Goal: Task Accomplishment & Management: Manage account settings

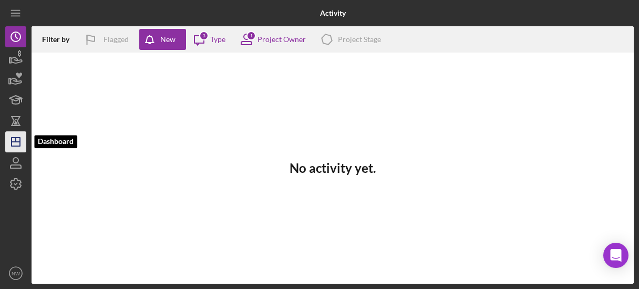
click at [10, 141] on icon "Icon/Dashboard" at bounding box center [16, 142] width 26 height 26
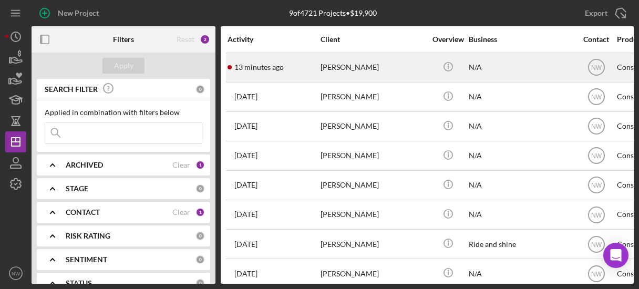
click at [324, 69] on div "[PERSON_NAME]" at bounding box center [373, 68] width 105 height 28
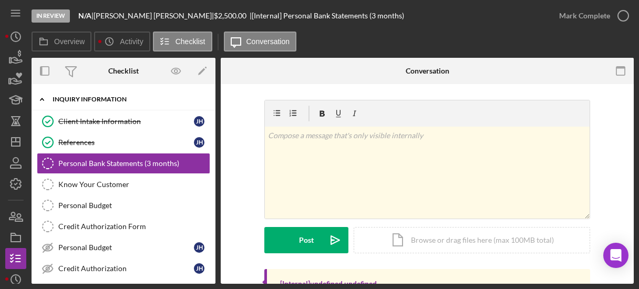
click at [40, 95] on icon "Icon/Expander" at bounding box center [42, 99] width 21 height 21
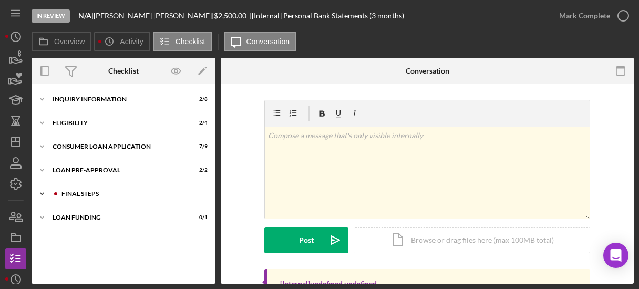
click at [41, 188] on icon "Icon/Expander" at bounding box center [42, 193] width 21 height 21
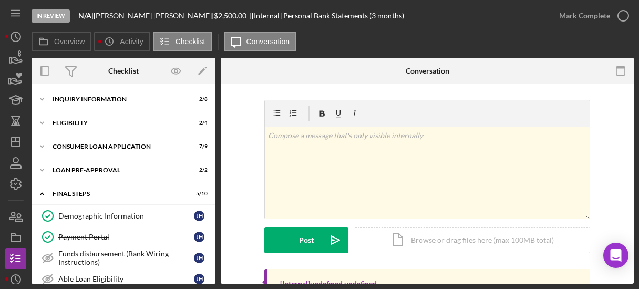
scroll to position [162, 0]
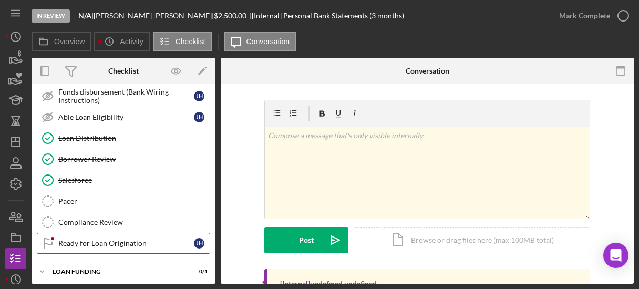
click at [130, 243] on div "Ready for Loan Origination" at bounding box center [126, 243] width 136 height 8
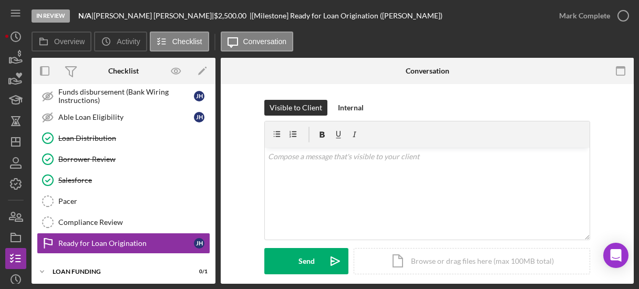
scroll to position [174, 0]
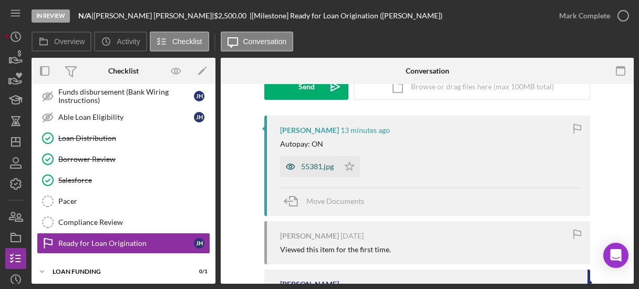
click at [313, 168] on div "55381.jpg" at bounding box center [317, 166] width 33 height 8
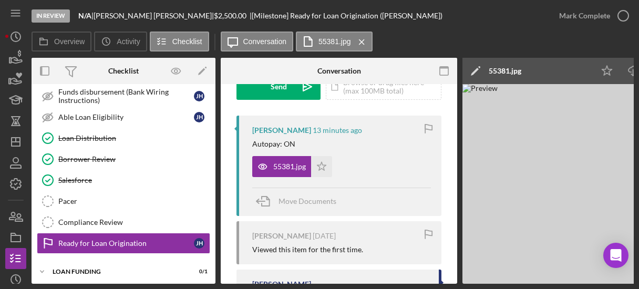
scroll to position [0, 143]
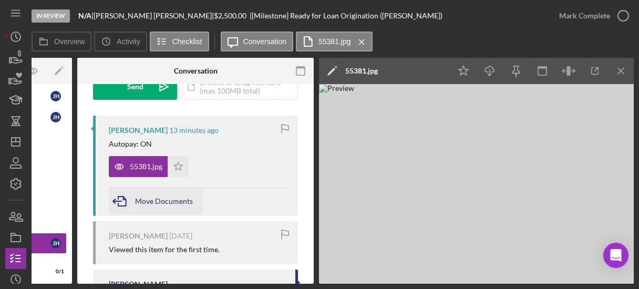
click at [198, 196] on button "Move Documents" at bounding box center [156, 201] width 95 height 26
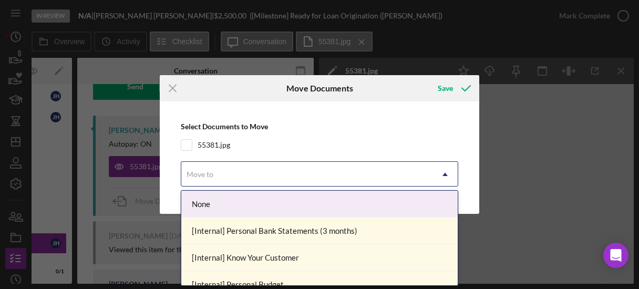
click at [209, 175] on div "Move to" at bounding box center [200, 174] width 27 height 8
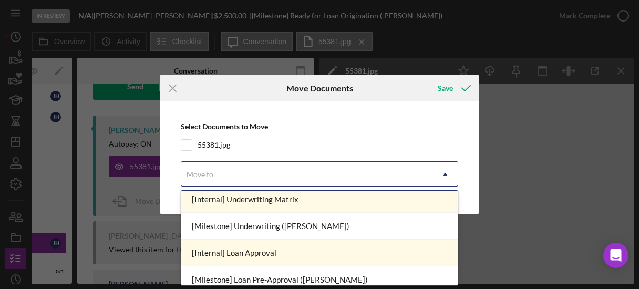
scroll to position [190, 0]
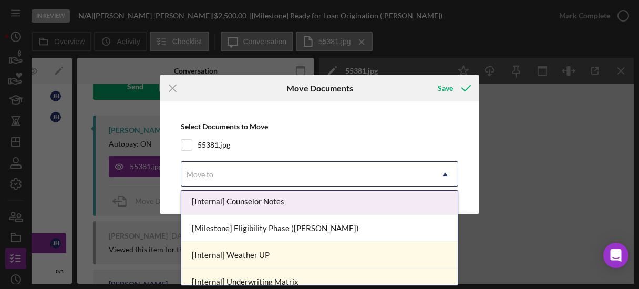
click at [415, 201] on div "[Internal] Counselor Notes" at bounding box center [319, 201] width 276 height 27
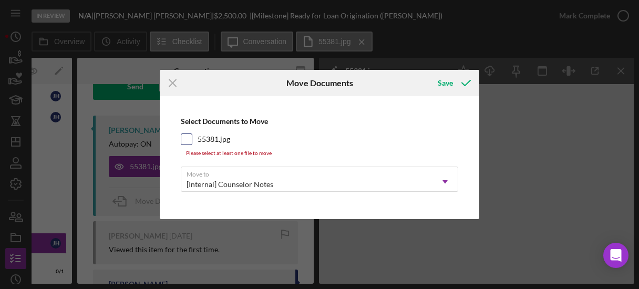
click at [186, 138] on input "55381.jpg" at bounding box center [186, 139] width 11 height 11
checkbox input "true"
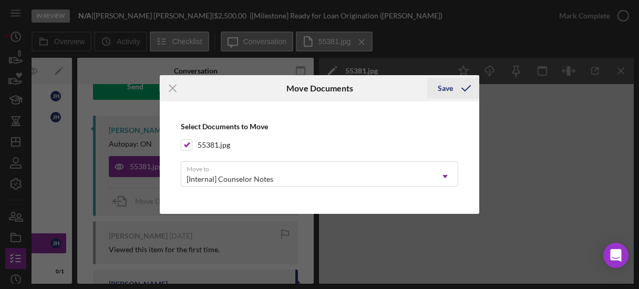
click at [446, 91] on div "Save" at bounding box center [445, 88] width 15 height 21
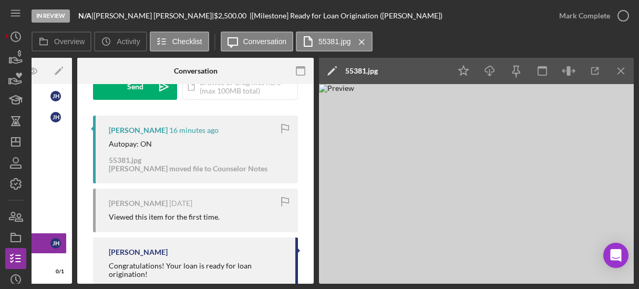
click at [388, 175] on img at bounding box center [476, 184] width 315 height 200
click at [593, 73] on icon "button" at bounding box center [595, 71] width 24 height 24
click at [15, 145] on icon "Icon/Dashboard" at bounding box center [16, 142] width 26 height 26
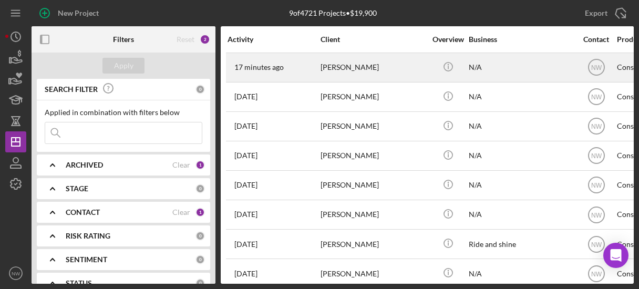
click at [328, 73] on div "[PERSON_NAME]" at bounding box center [373, 68] width 105 height 28
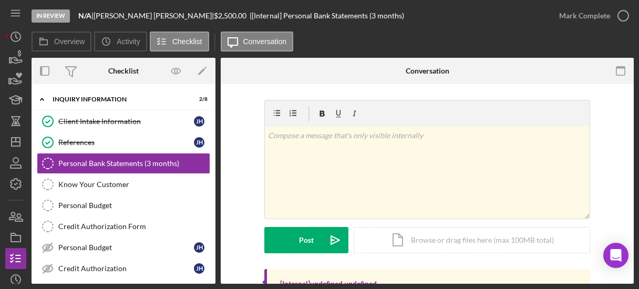
click at [212, 278] on div "Client Intake Information Client Intake Information [PERSON_NAME] References Re…" at bounding box center [124, 197] width 184 height 173
click at [211, 252] on div "Client Intake Information Client Intake Information [PERSON_NAME] References Re…" at bounding box center [124, 197] width 184 height 173
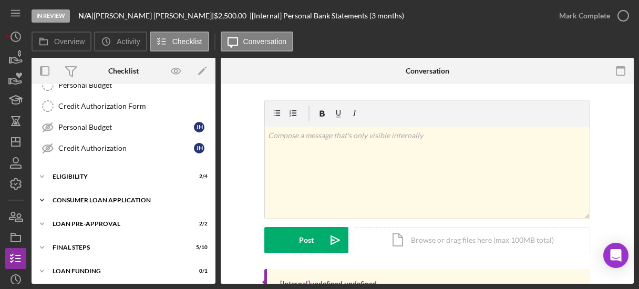
click at [42, 199] on icon "Icon/Expander" at bounding box center [42, 200] width 21 height 21
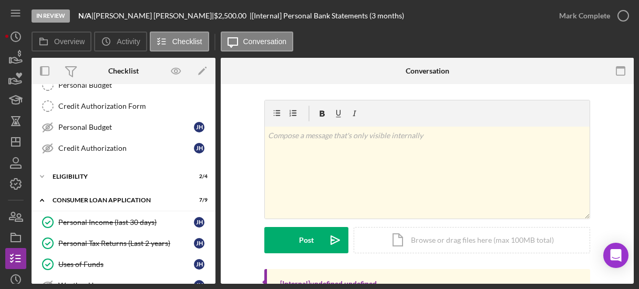
scroll to position [295, 0]
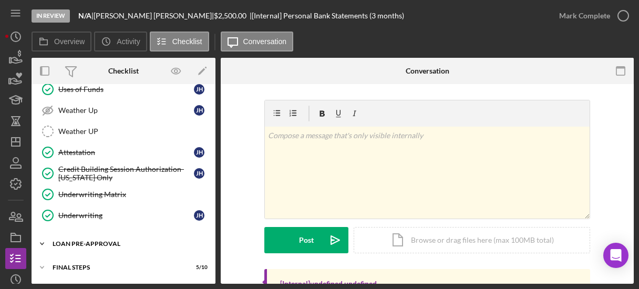
click at [42, 235] on icon "Icon/Expander" at bounding box center [42, 243] width 21 height 21
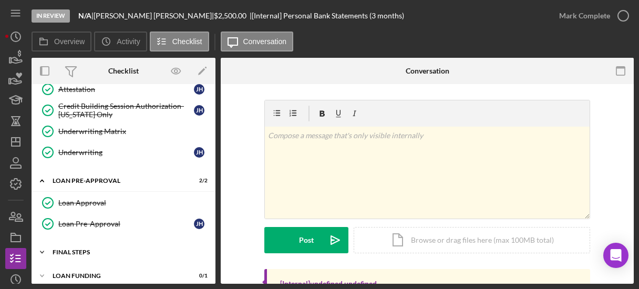
click at [44, 243] on icon "Icon/Expander" at bounding box center [42, 252] width 21 height 21
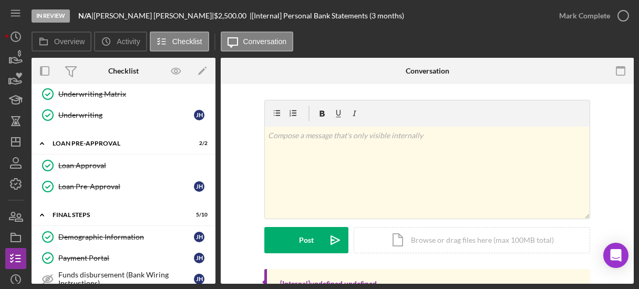
scroll to position [221, 0]
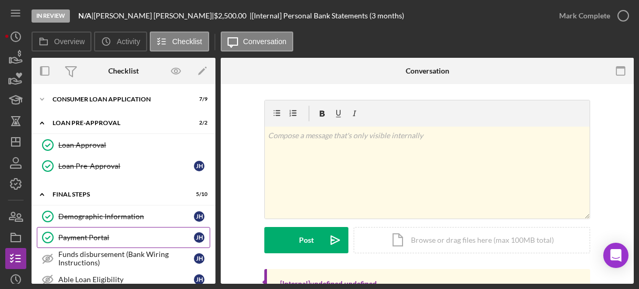
click at [101, 227] on link "Payment Portal Payment Portal [PERSON_NAME]" at bounding box center [123, 237] width 173 height 21
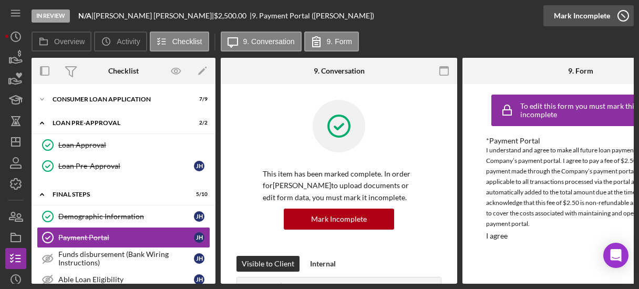
click at [622, 16] on icon "button" at bounding box center [623, 16] width 26 height 26
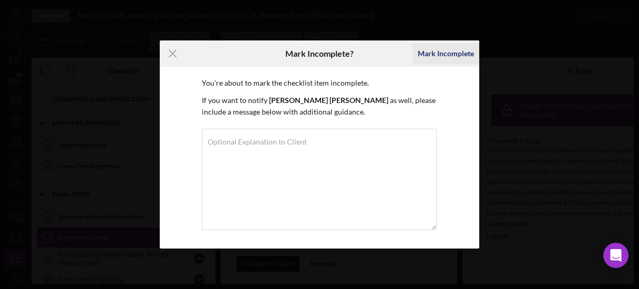
click at [425, 51] on div "Mark Incomplete" at bounding box center [446, 53] width 56 height 21
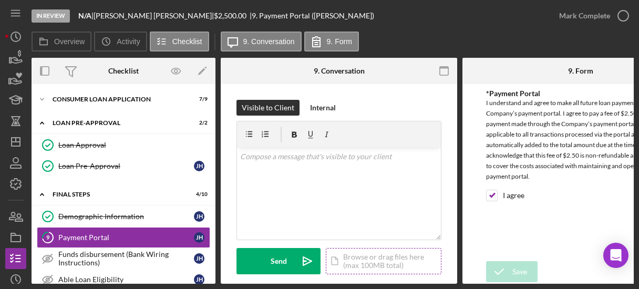
click at [343, 264] on div "Icon/Document Browse or drag files here (max 100MB total) Tap to choose files o…" at bounding box center [384, 261] width 116 height 26
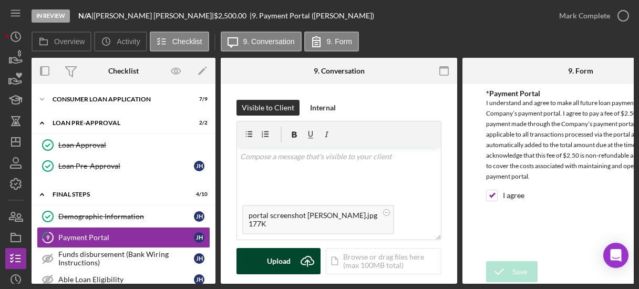
click at [273, 256] on div "Upload" at bounding box center [279, 261] width 24 height 26
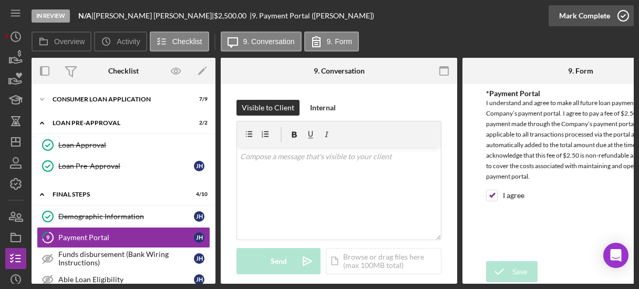
click at [625, 19] on icon "button" at bounding box center [623, 16] width 26 height 26
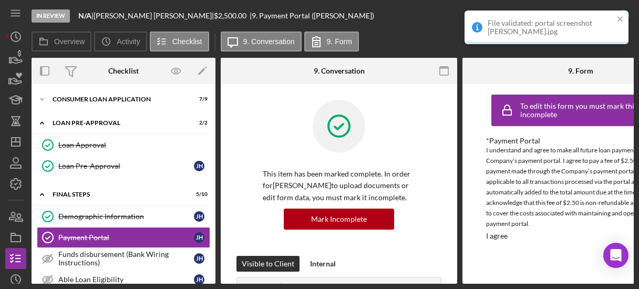
click at [428, 114] on div "This item has been marked complete. In order for [PERSON_NAME] to upload docume…" at bounding box center [339, 178] width 205 height 156
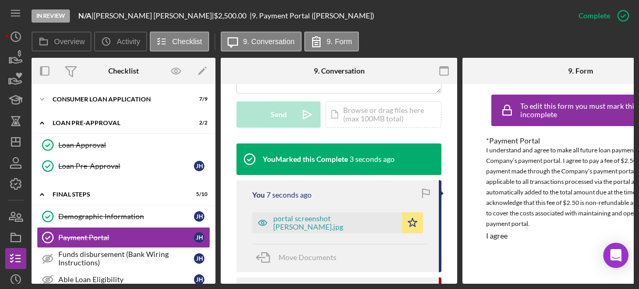
scroll to position [353, 0]
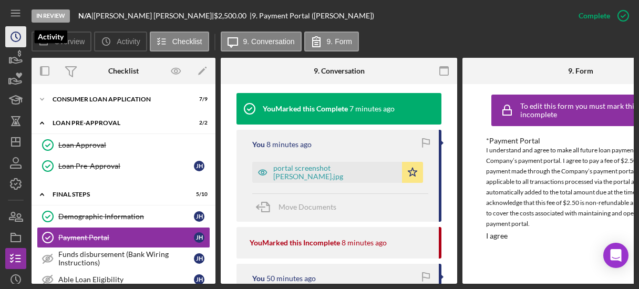
click at [9, 33] on icon "Icon/History" at bounding box center [16, 37] width 26 height 26
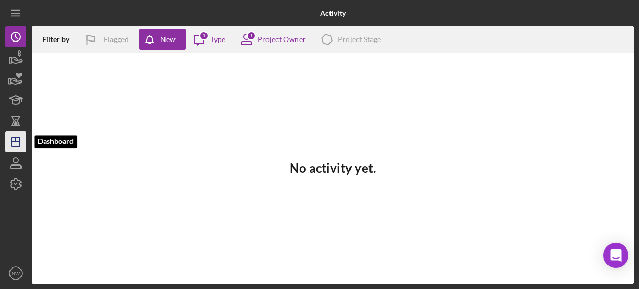
click at [13, 143] on icon "Icon/Dashboard" at bounding box center [16, 142] width 26 height 26
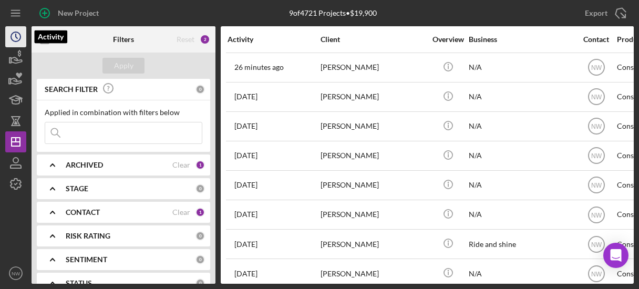
click at [17, 33] on icon "Icon/History" at bounding box center [16, 37] width 26 height 26
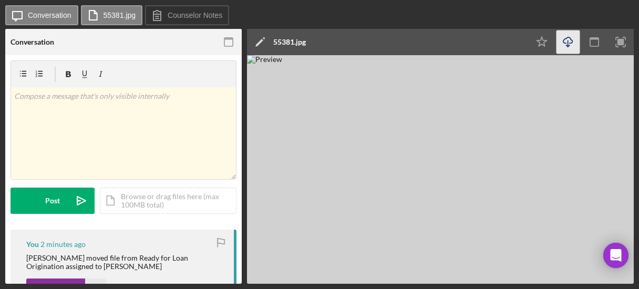
click at [566, 42] on icon "Icon/Download" at bounding box center [569, 42] width 24 height 24
